Goal: Browse casually: Explore the website without a specific task or goal

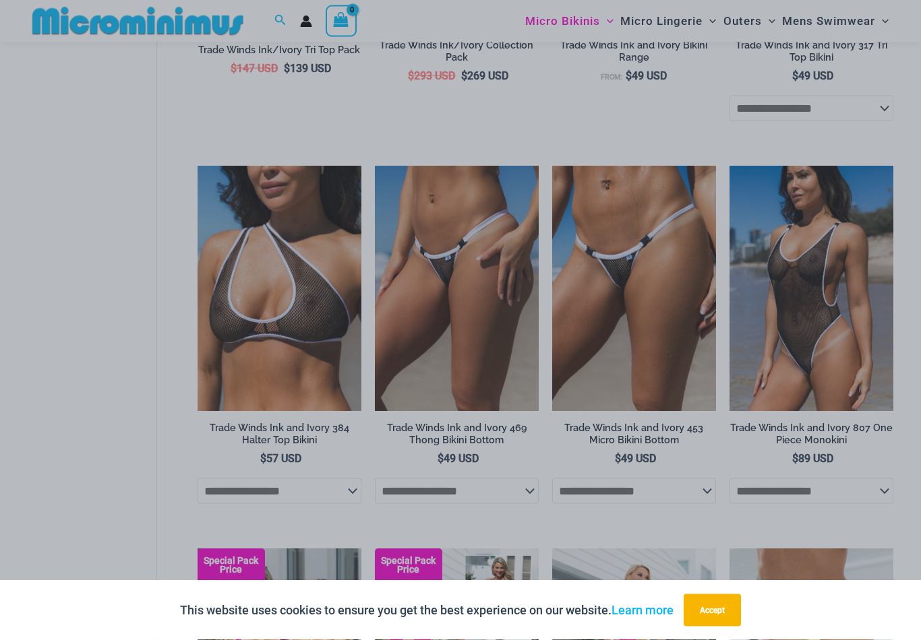
scroll to position [701, 0]
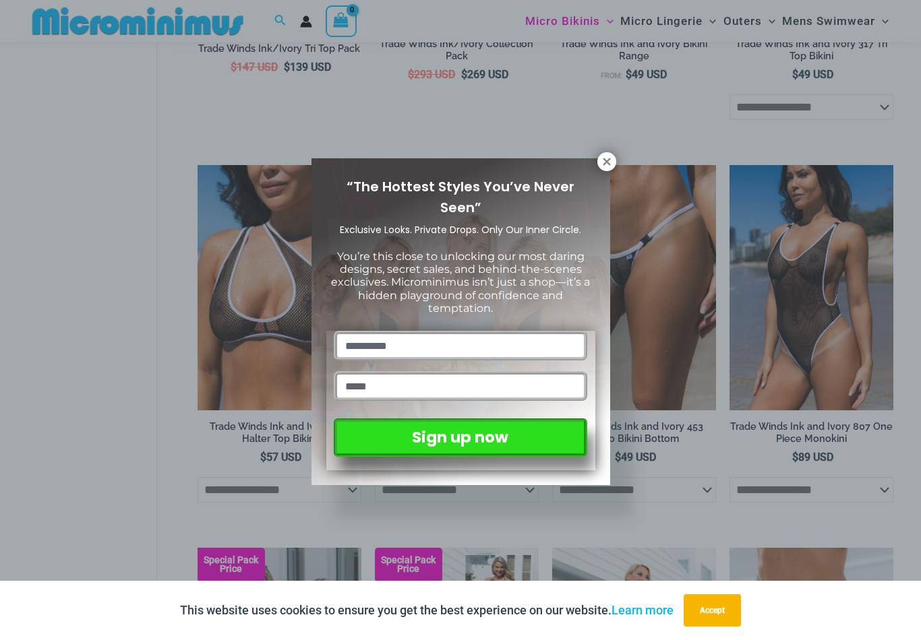
click at [607, 156] on icon at bounding box center [607, 162] width 12 height 12
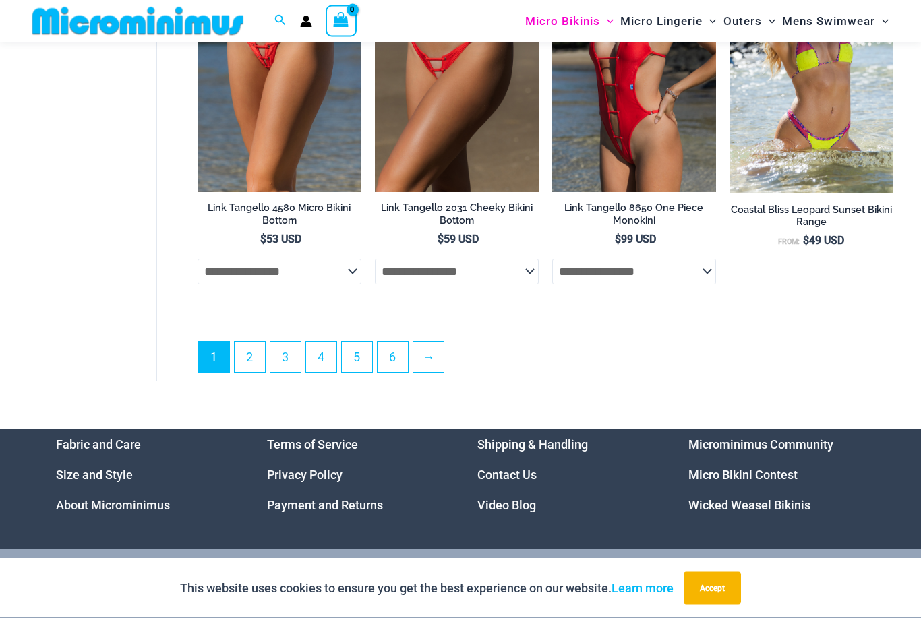
scroll to position [3177, 0]
click at [442, 354] on link "→" at bounding box center [428, 357] width 30 height 30
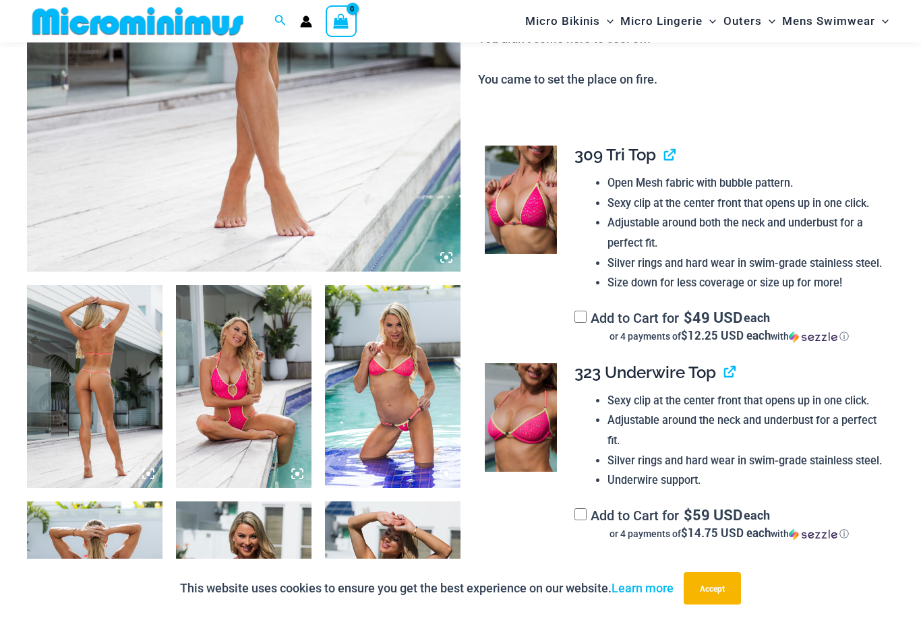
scroll to position [502, 0]
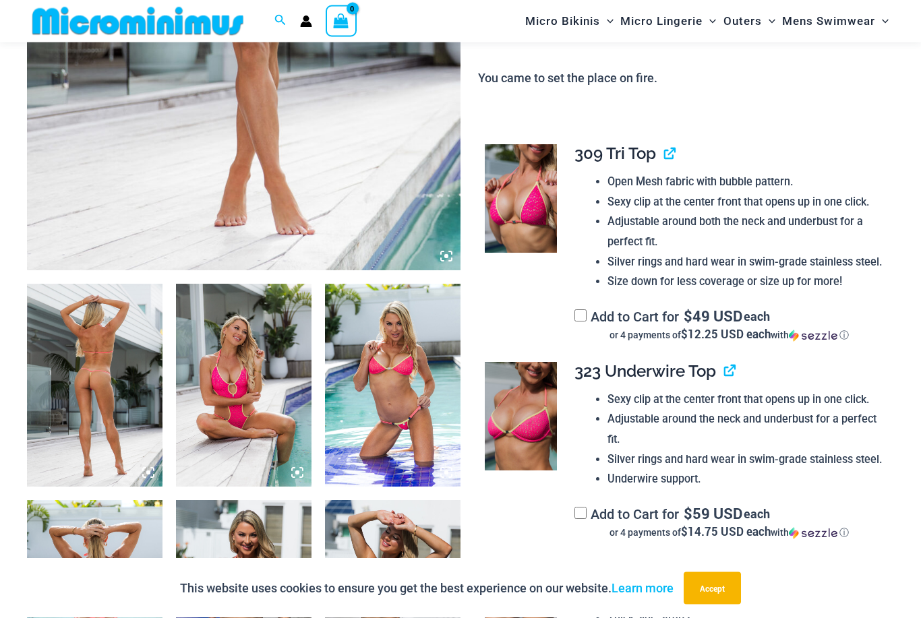
click at [113, 349] on img at bounding box center [95, 385] width 136 height 203
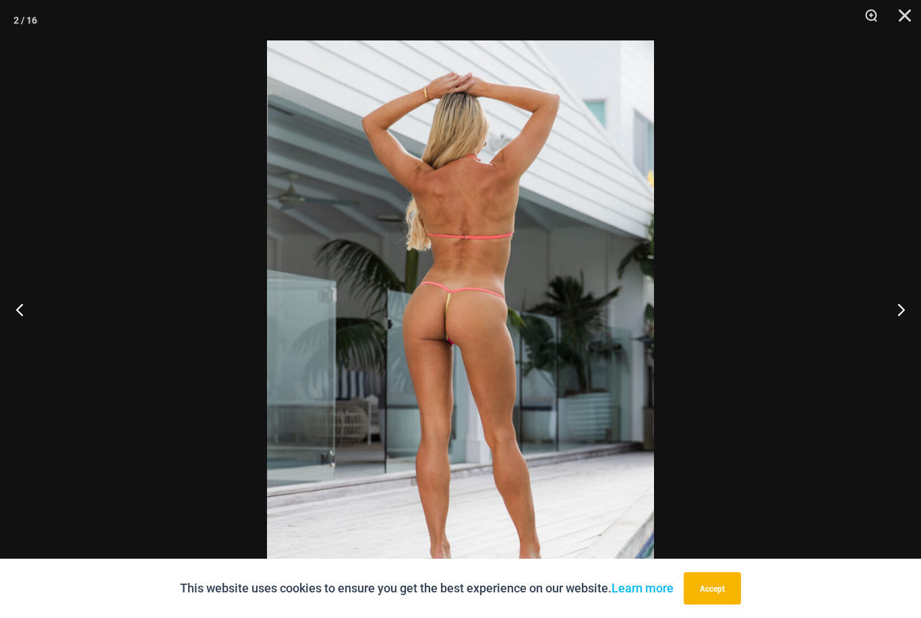
click at [901, 330] on button "Next" at bounding box center [895, 309] width 51 height 67
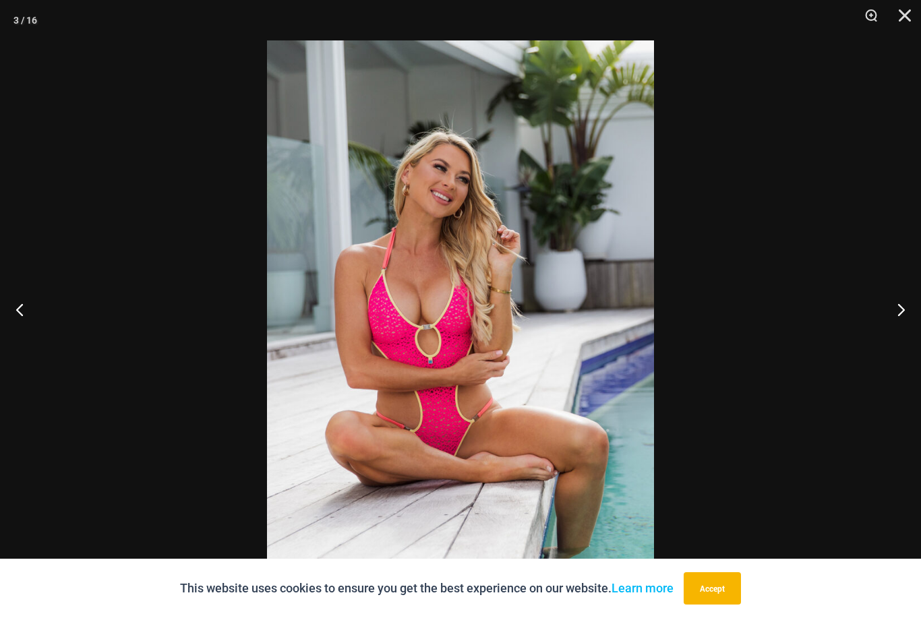
click at [902, 330] on button "Next" at bounding box center [895, 309] width 51 height 67
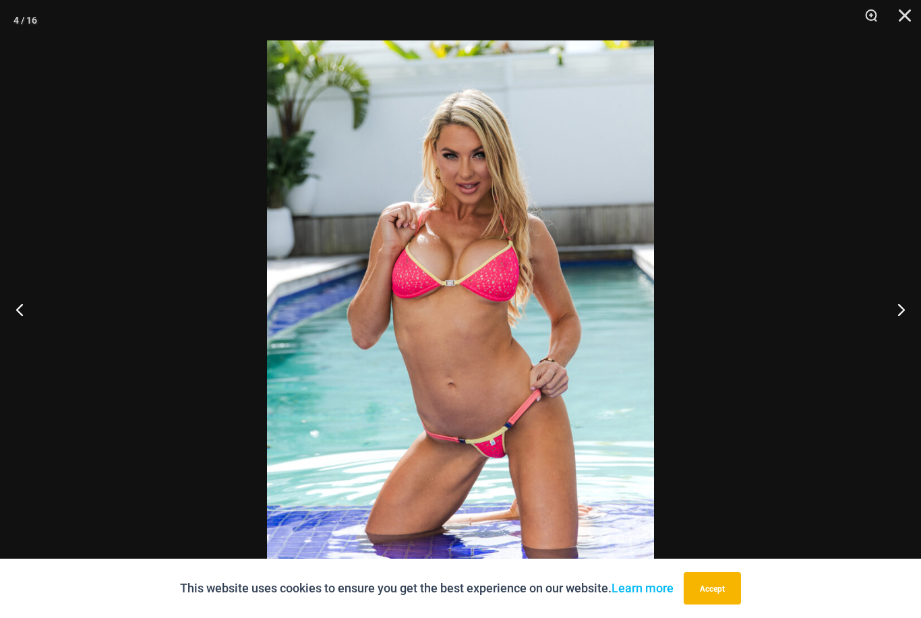
click at [901, 326] on button "Next" at bounding box center [895, 309] width 51 height 67
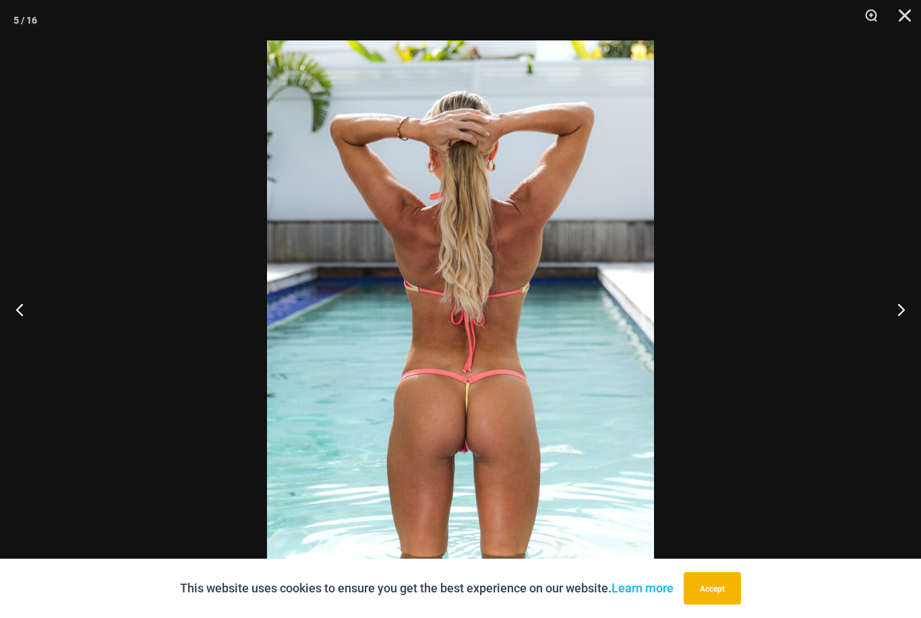
click at [901, 325] on button "Next" at bounding box center [895, 309] width 51 height 67
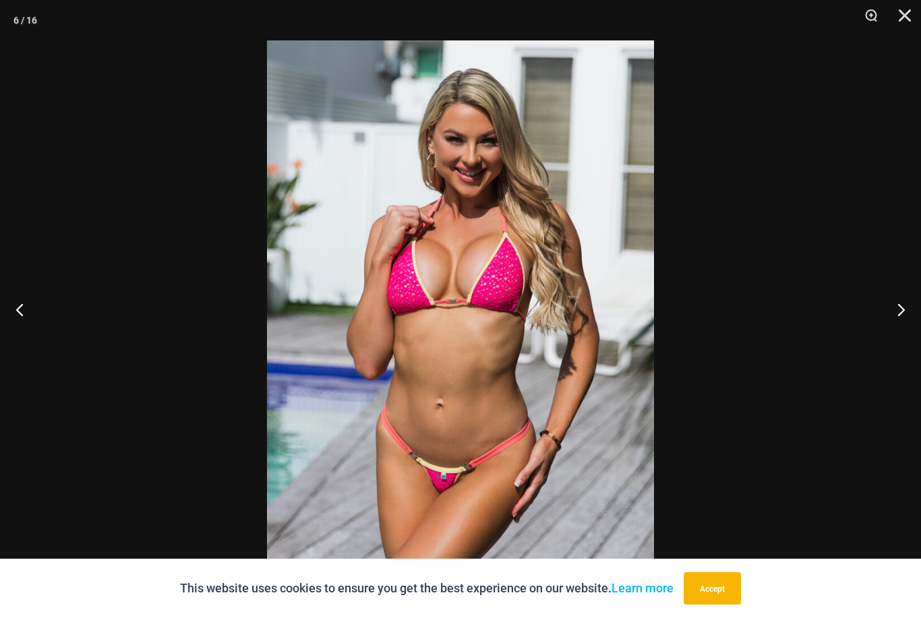
click at [899, 322] on button "Next" at bounding box center [895, 309] width 51 height 67
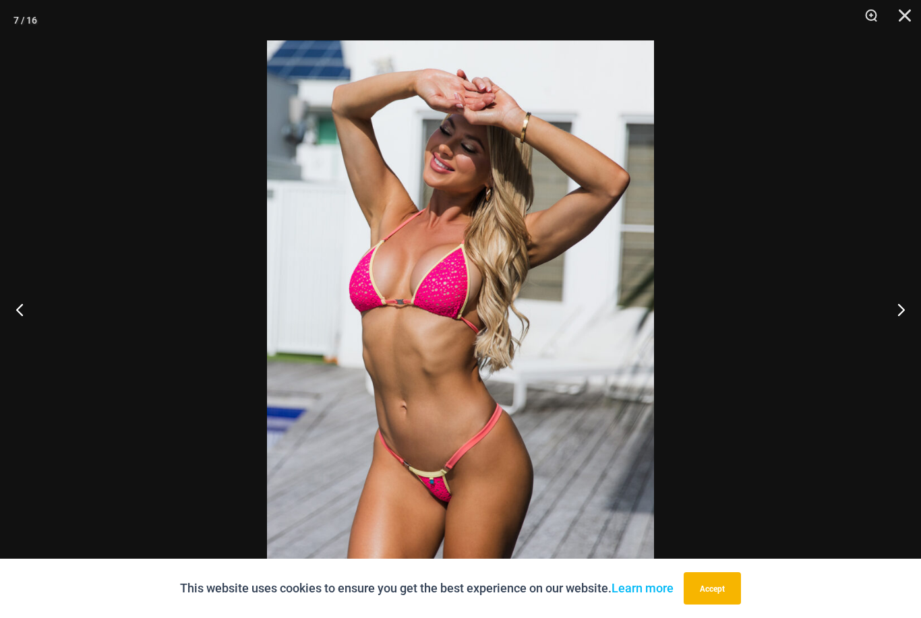
click at [900, 323] on button "Next" at bounding box center [895, 309] width 51 height 67
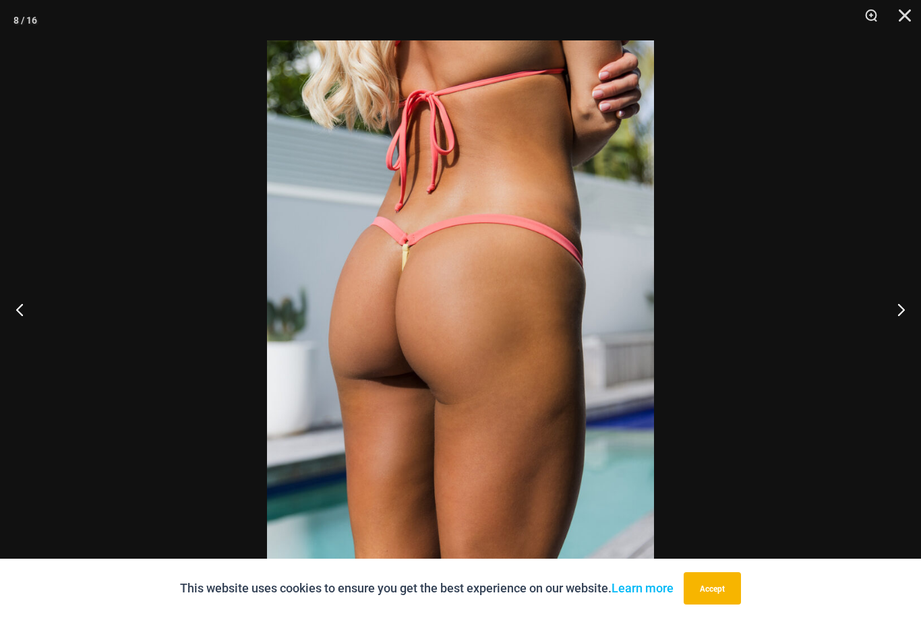
click at [904, 320] on button "Next" at bounding box center [895, 309] width 51 height 67
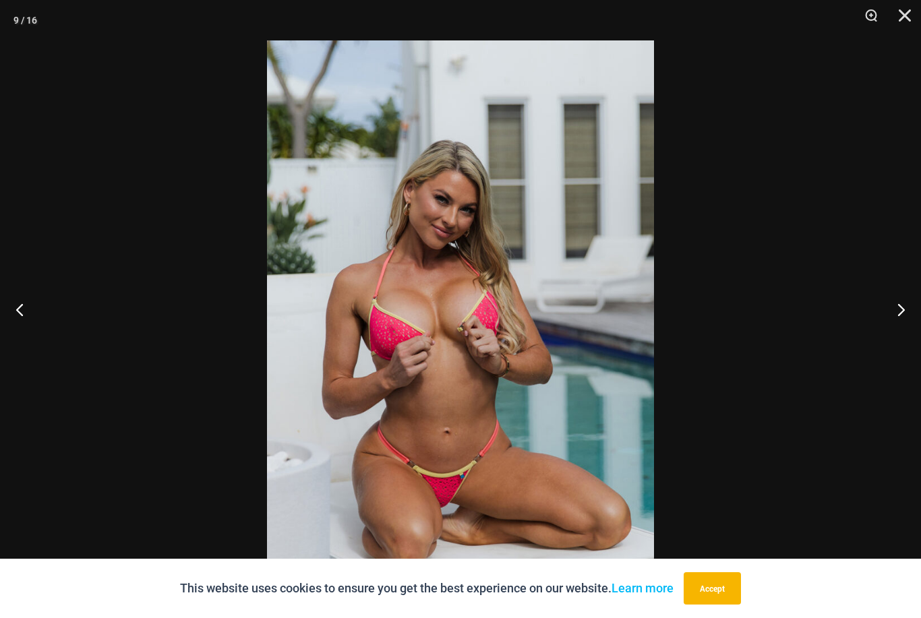
click at [906, 319] on button "Next" at bounding box center [895, 309] width 51 height 67
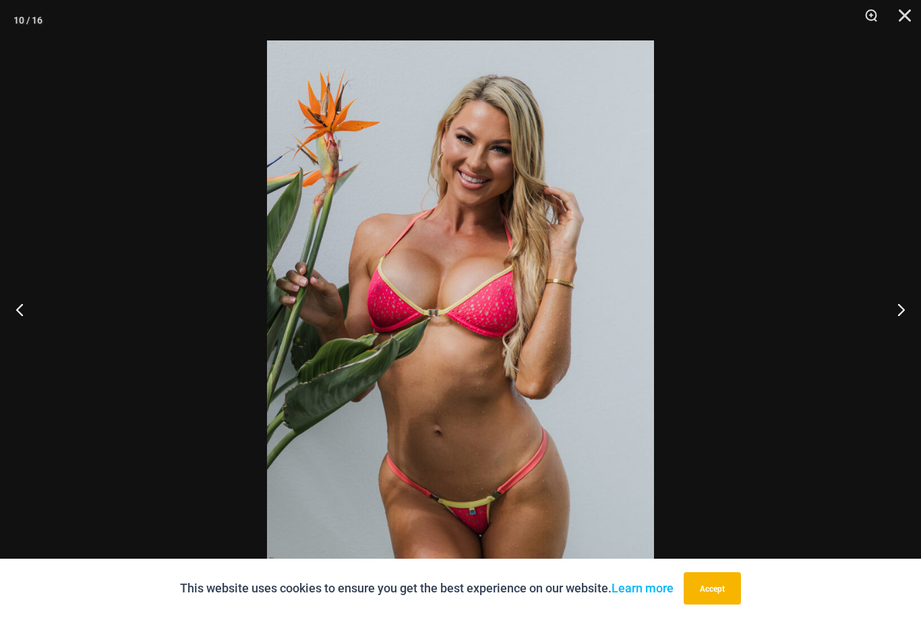
click at [908, 317] on button "Next" at bounding box center [895, 309] width 51 height 67
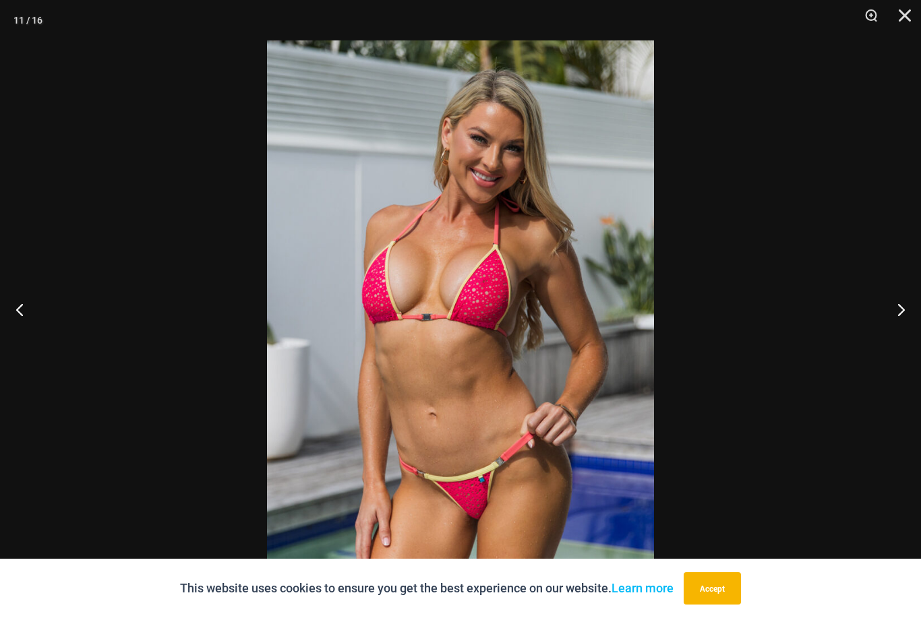
click at [907, 15] on button "Close" at bounding box center [900, 20] width 34 height 40
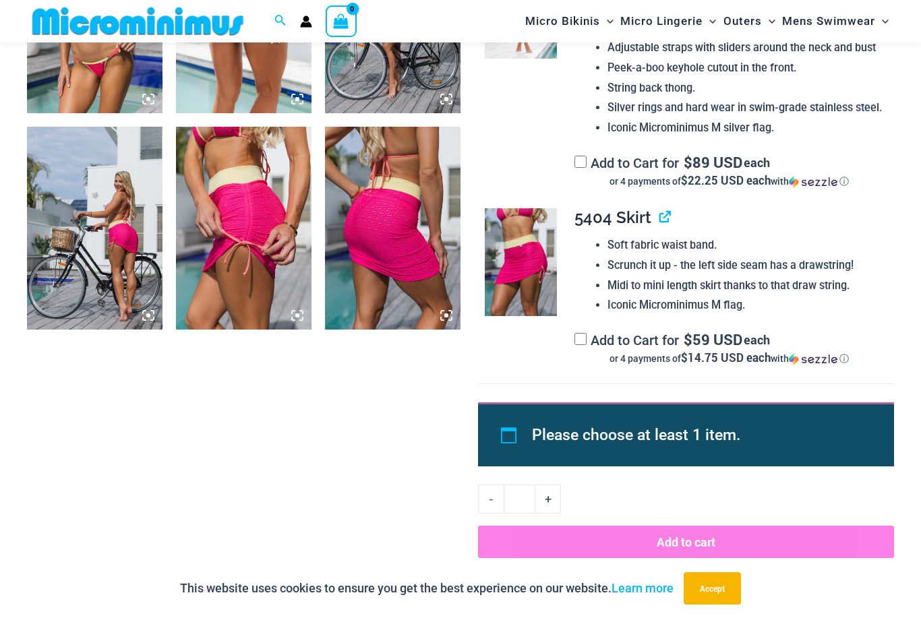
scroll to position [1530, 0]
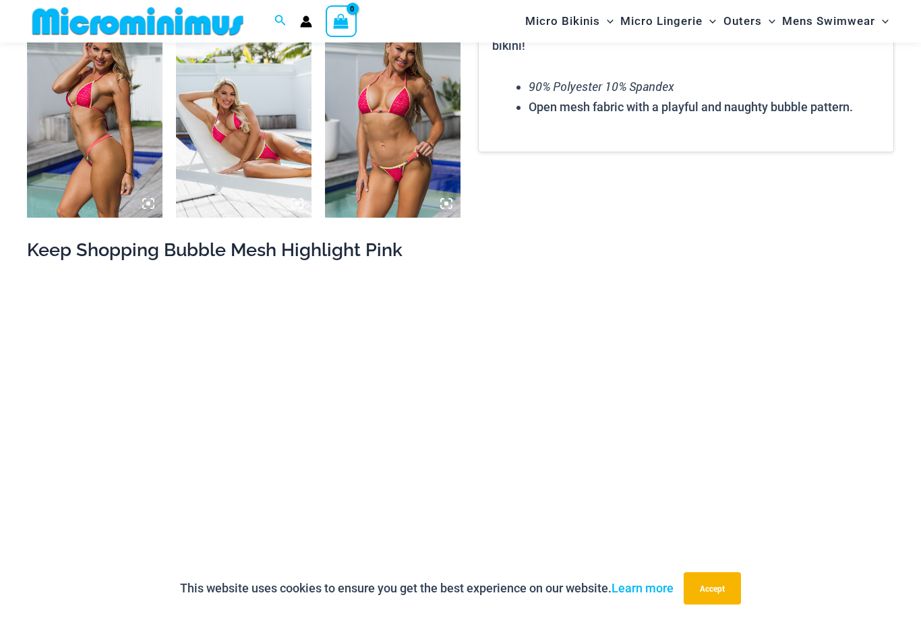
scroll to position [1209, 0]
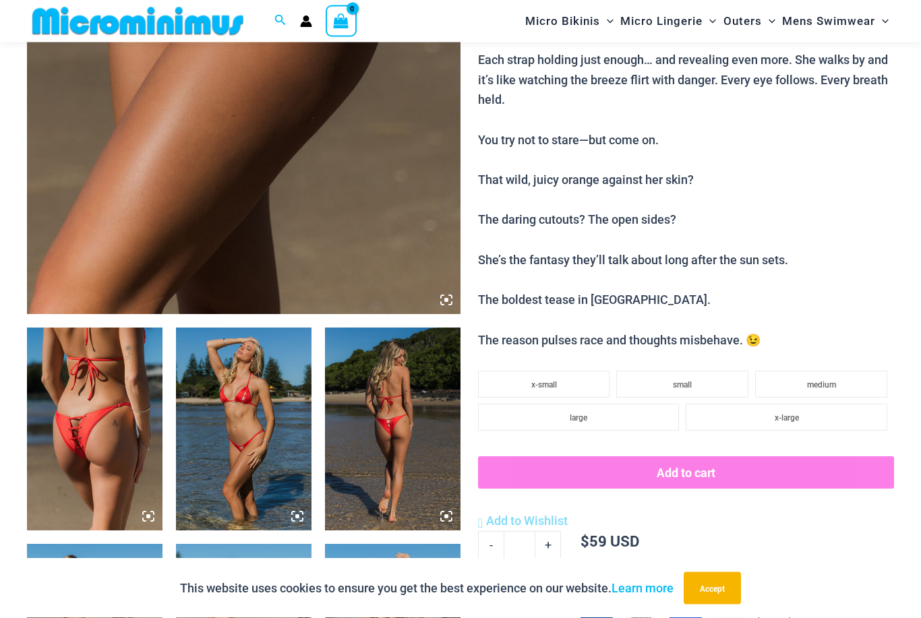
scroll to position [459, 0]
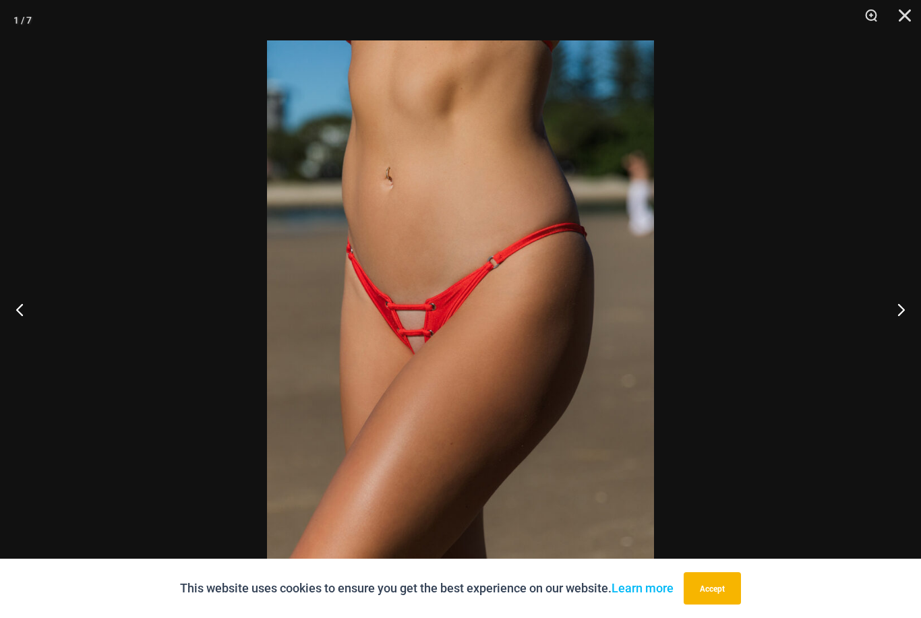
click at [904, 330] on button "Next" at bounding box center [895, 309] width 51 height 67
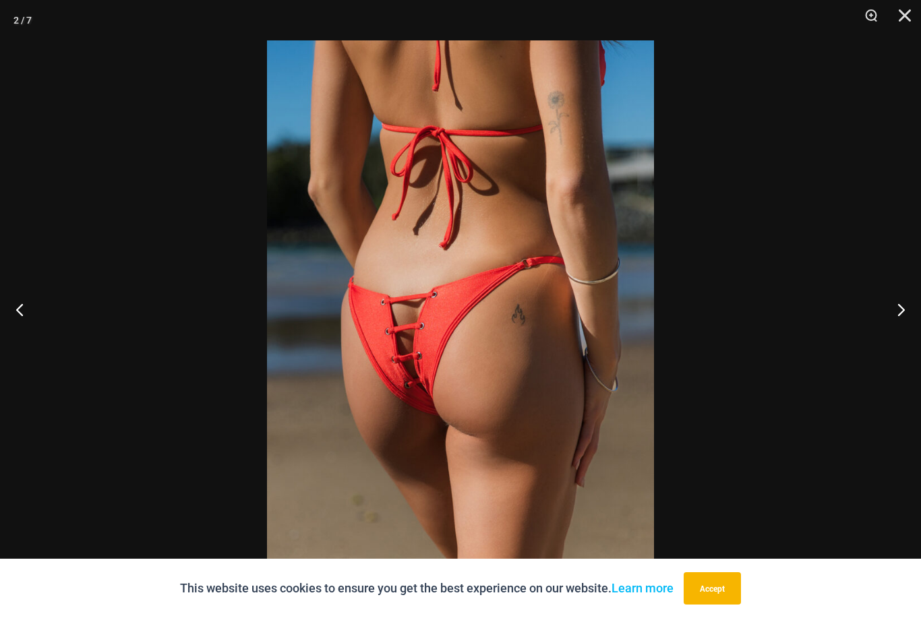
click at [904, 332] on button "Next" at bounding box center [895, 309] width 51 height 67
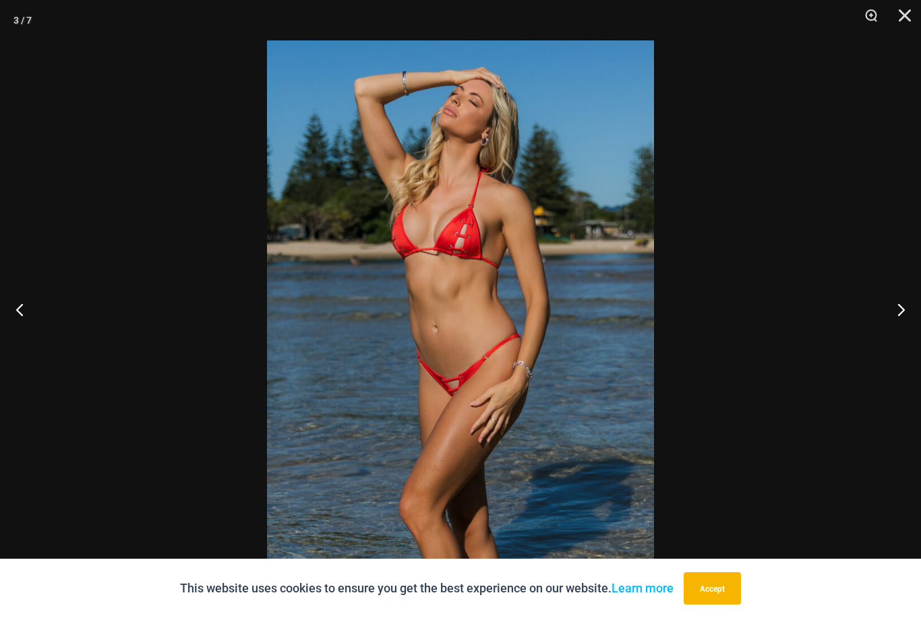
click at [899, 336] on button "Next" at bounding box center [895, 309] width 51 height 67
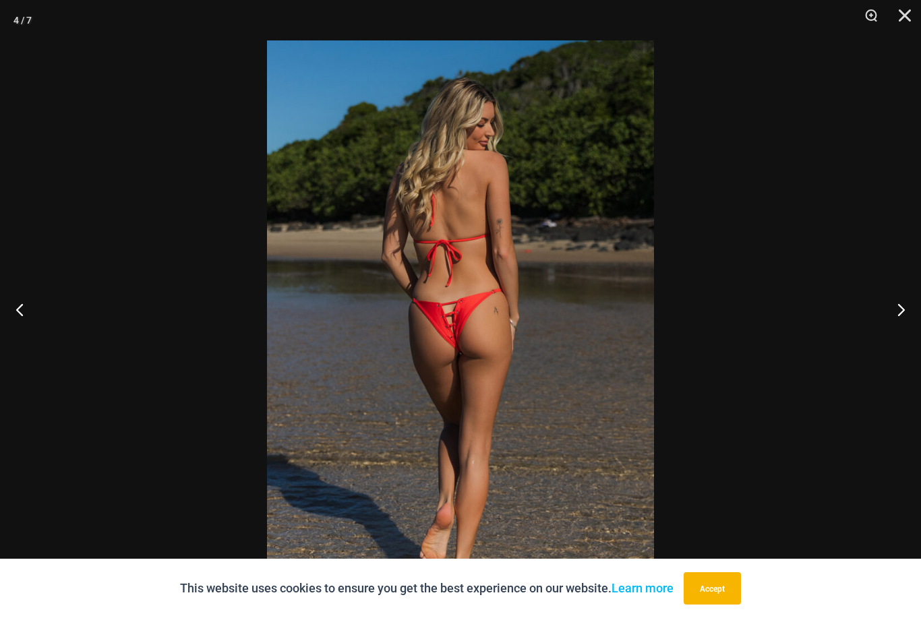
click at [901, 333] on button "Next" at bounding box center [895, 309] width 51 height 67
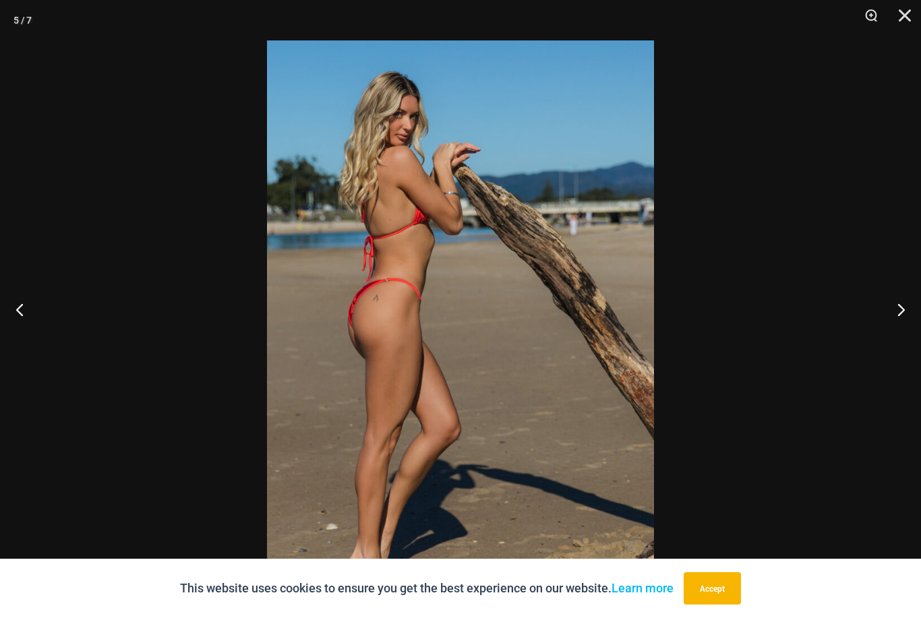
click at [903, 332] on button "Next" at bounding box center [895, 309] width 51 height 67
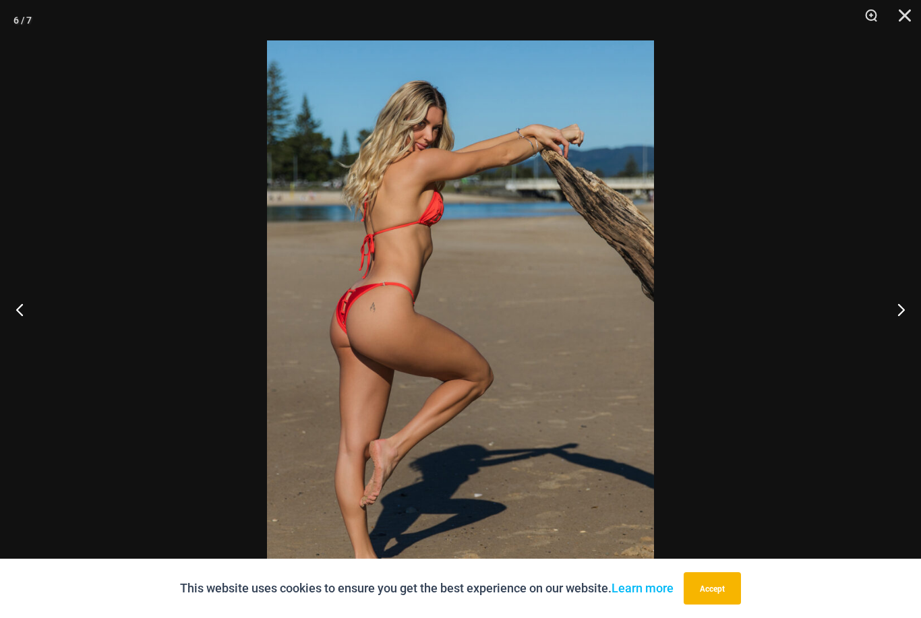
click at [904, 334] on button "Next" at bounding box center [895, 309] width 51 height 67
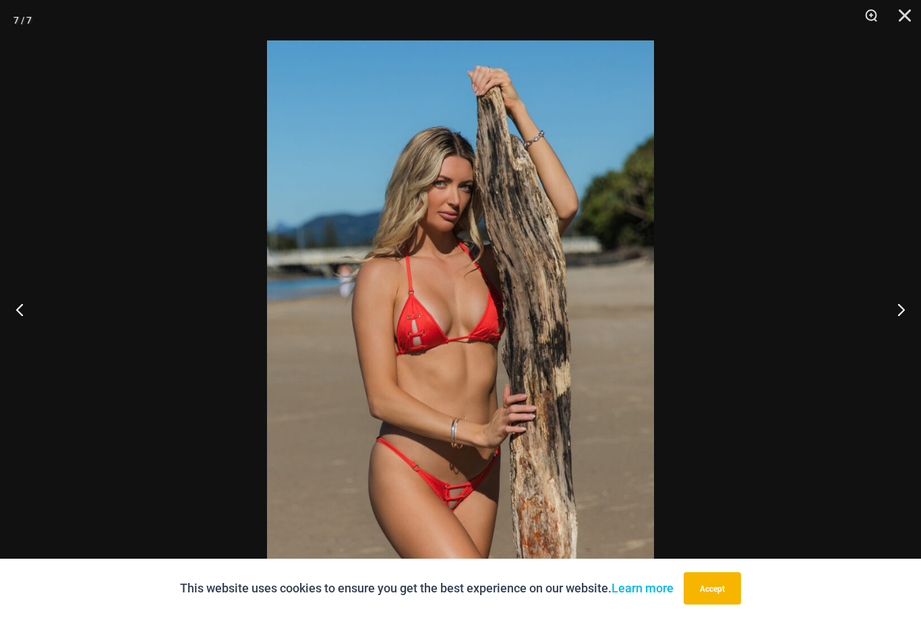
click at [906, 333] on button "Next" at bounding box center [895, 309] width 51 height 67
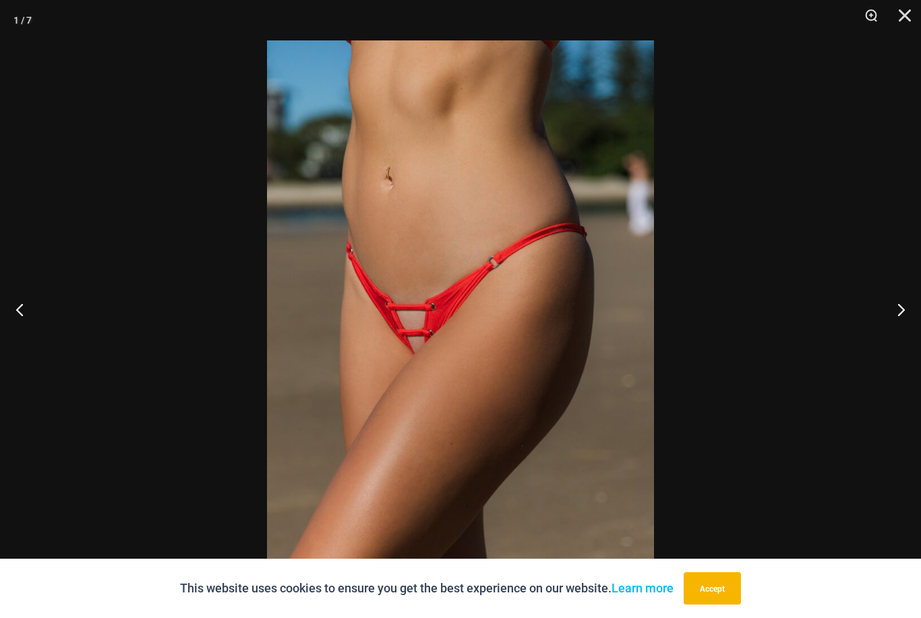
click at [905, 336] on button "Next" at bounding box center [895, 309] width 51 height 67
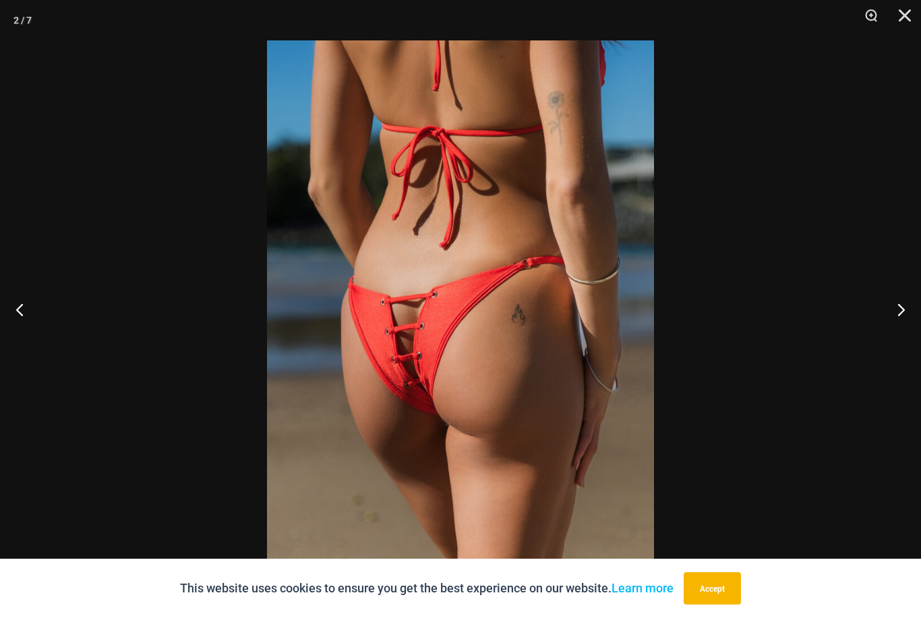
click at [904, 329] on button "Next" at bounding box center [895, 309] width 51 height 67
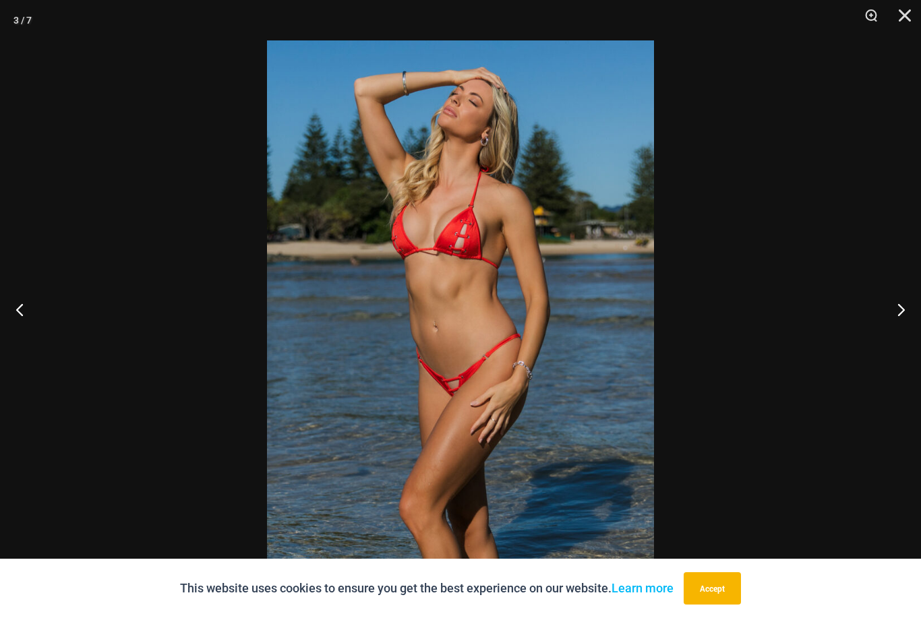
click at [903, 330] on button "Next" at bounding box center [895, 309] width 51 height 67
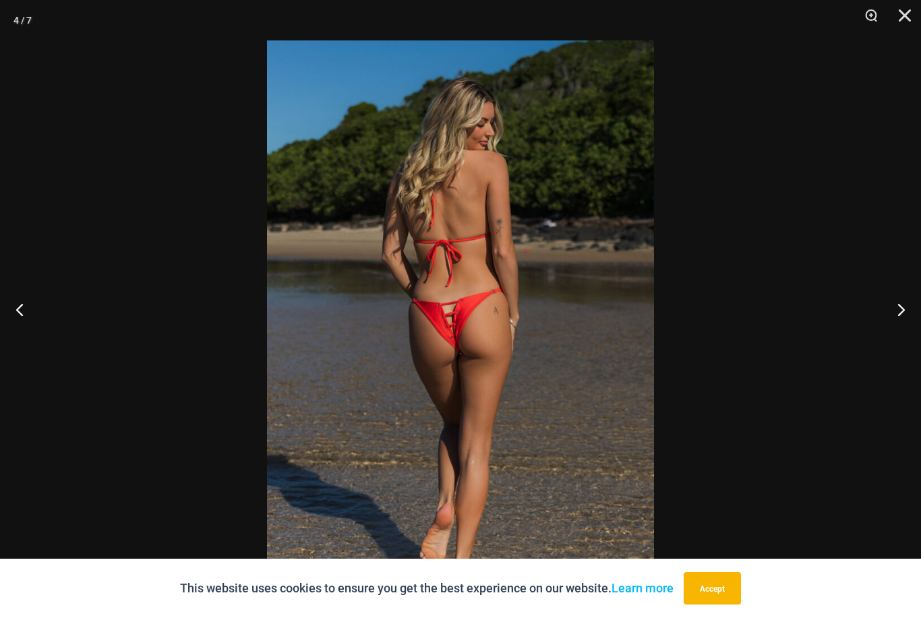
click at [905, 19] on button "Close" at bounding box center [900, 20] width 34 height 40
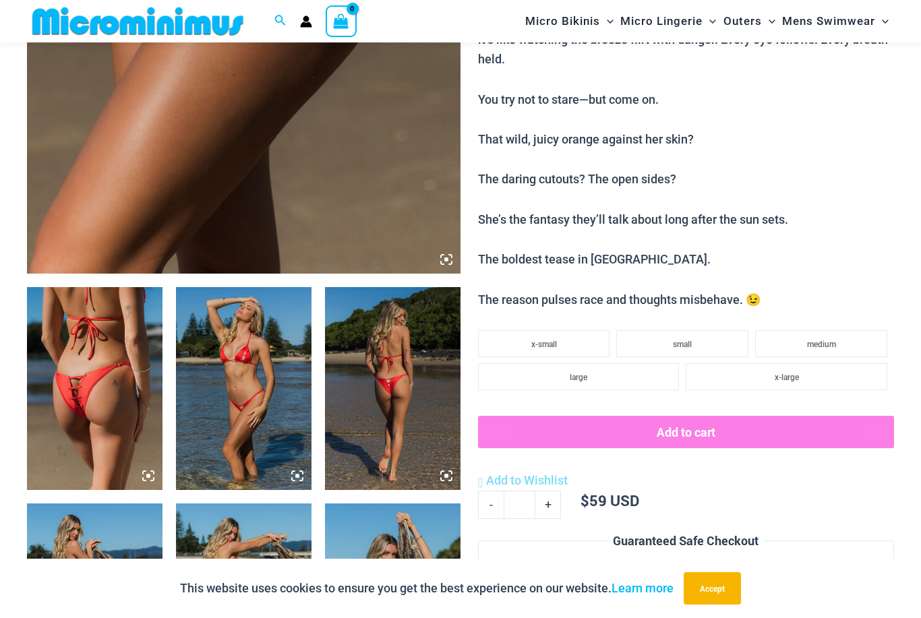
scroll to position [502, 0]
